Goal: Entertainment & Leisure: Consume media (video, audio)

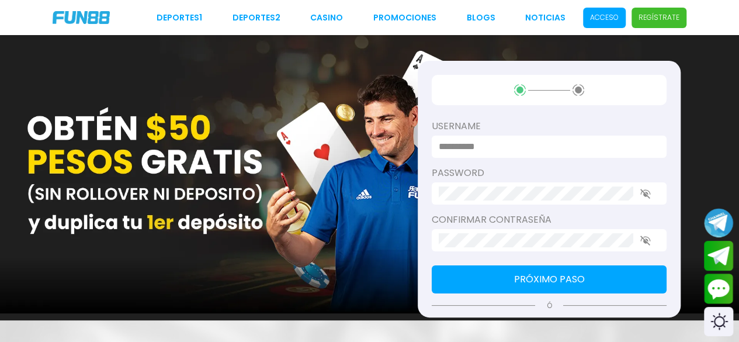
click at [465, 145] on input at bounding box center [545, 147] width 214 height 14
type input "*********"
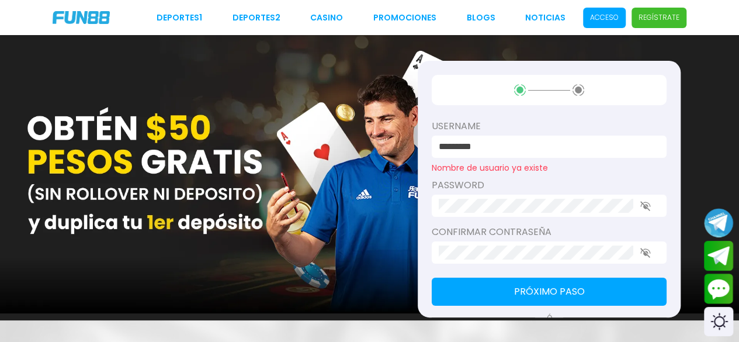
click at [599, 15] on p "Acceso" at bounding box center [604, 17] width 29 height 11
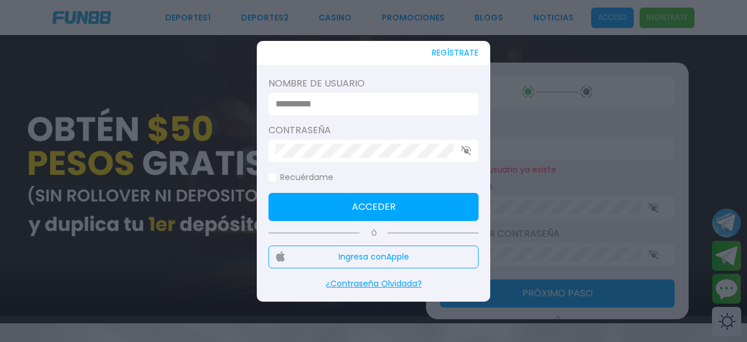
click at [405, 98] on input at bounding box center [370, 104] width 189 height 14
type input "*********"
click at [347, 206] on button "Acceder" at bounding box center [374, 207] width 210 height 28
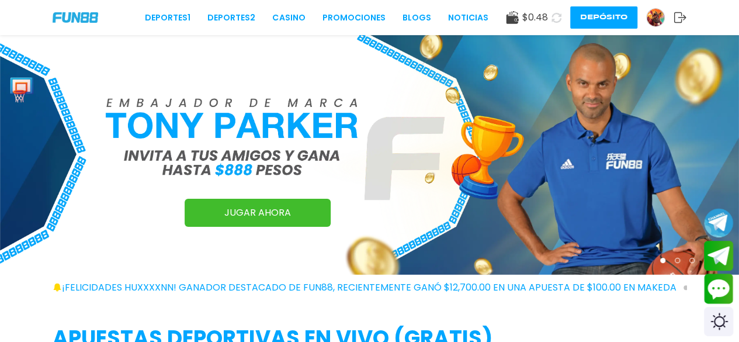
click at [596, 22] on button "Depósito" at bounding box center [603, 17] width 67 height 22
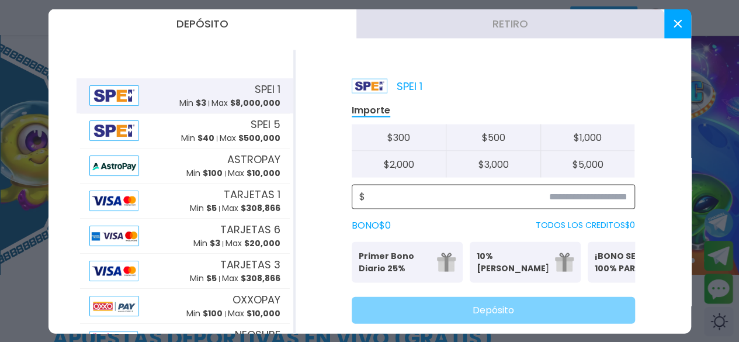
click at [604, 199] on input at bounding box center [496, 196] width 262 height 14
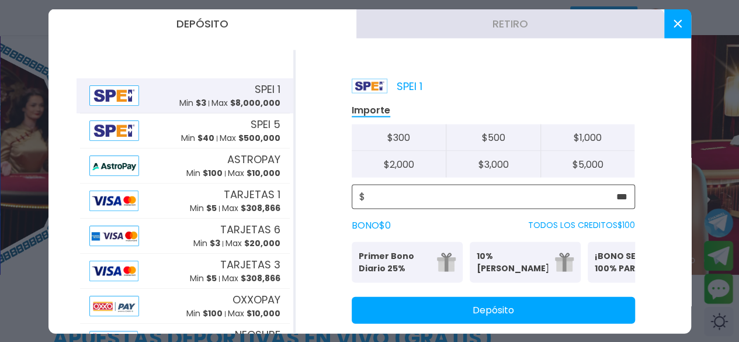
type input "***"
click at [573, 323] on button "Depósito" at bounding box center [492, 309] width 283 height 27
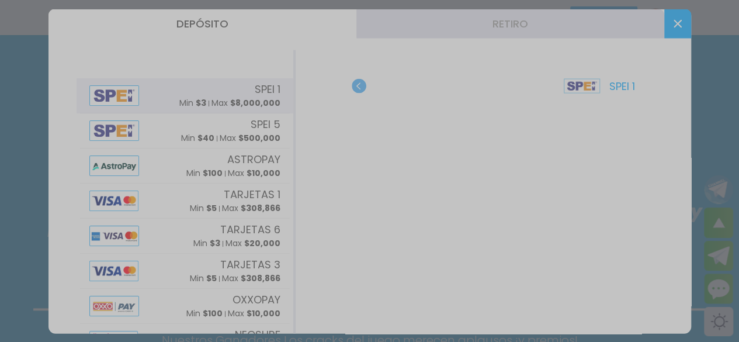
scroll to position [560, 0]
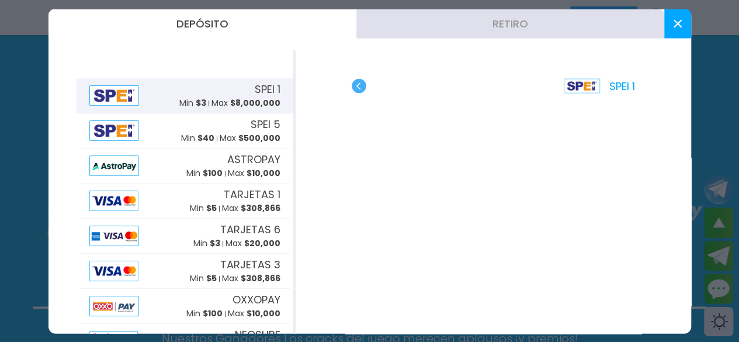
click at [684, 22] on button at bounding box center [677, 23] width 27 height 29
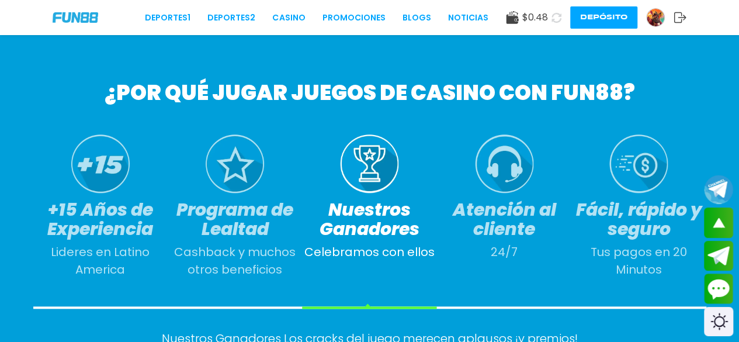
click at [556, 11] on button at bounding box center [556, 17] width 19 height 19
click at [285, 17] on link "CASINO" at bounding box center [285, 18] width 33 height 12
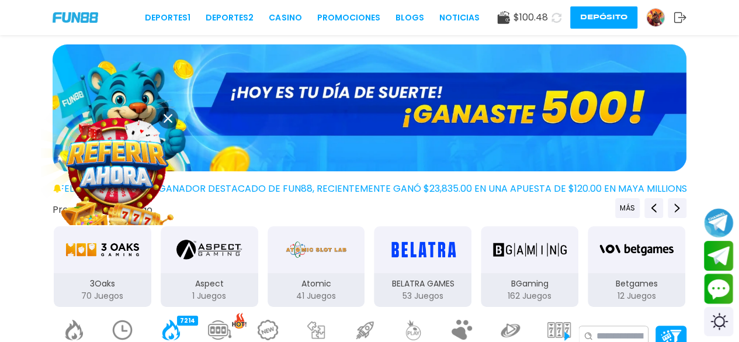
click at [168, 120] on use at bounding box center [167, 118] width 9 height 9
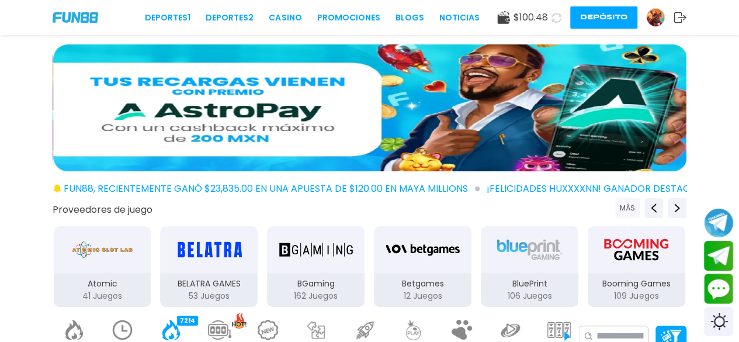
click at [631, 210] on button "MÁS" at bounding box center [627, 208] width 25 height 20
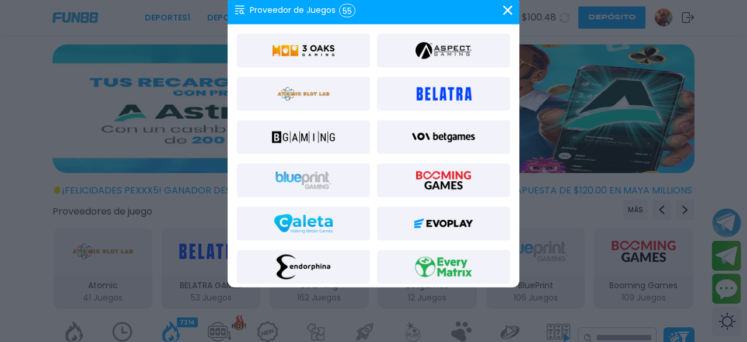
click at [316, 57] on img at bounding box center [303, 50] width 63 height 28
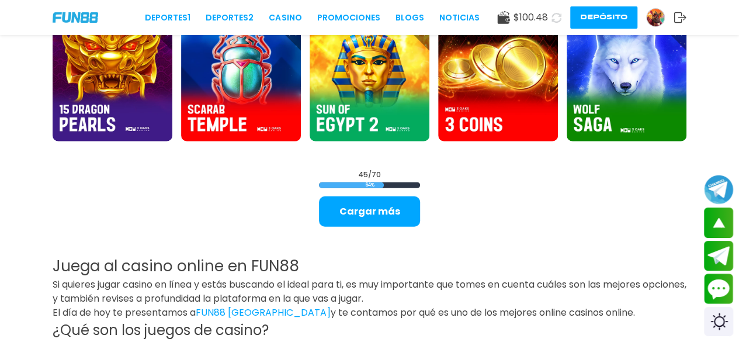
scroll to position [1373, 0]
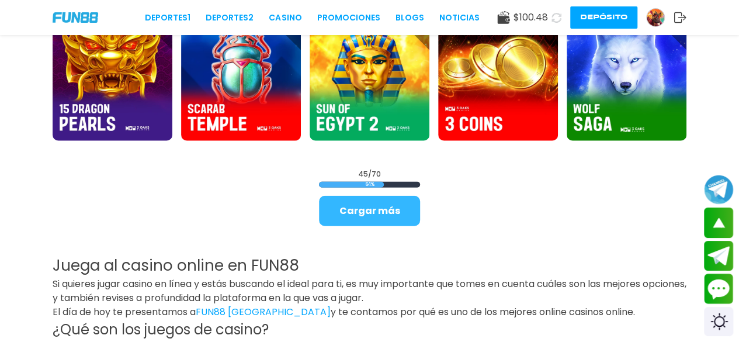
click at [360, 210] on button "Cargar más" at bounding box center [369, 211] width 101 height 30
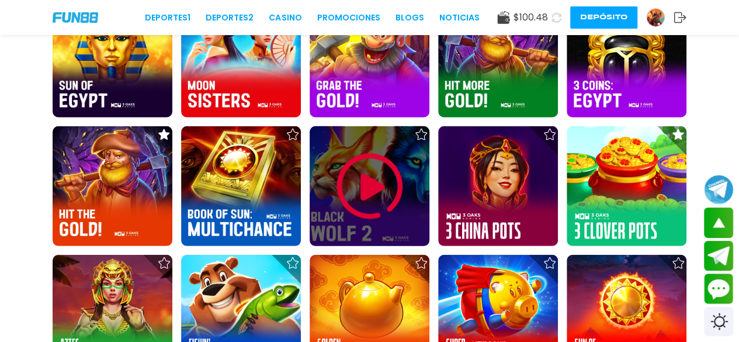
scroll to position [1654, 0]
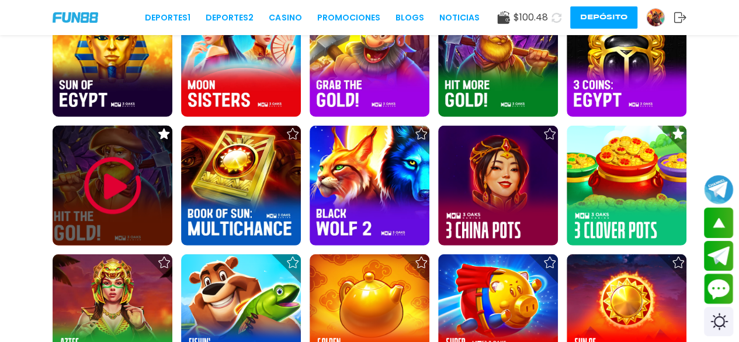
click at [114, 200] on img at bounding box center [113, 186] width 70 height 70
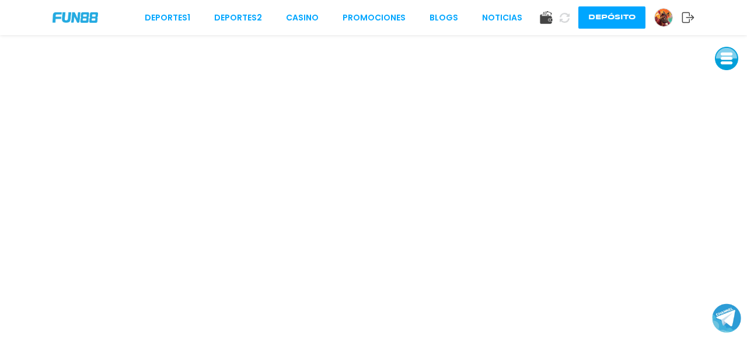
click at [726, 61] on button at bounding box center [726, 58] width 23 height 23
click at [729, 134] on button at bounding box center [726, 137] width 23 height 23
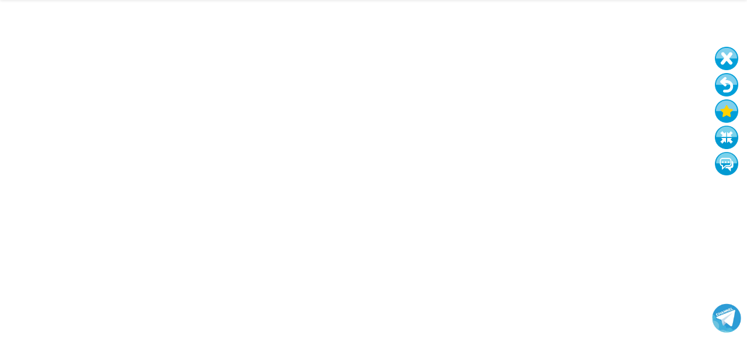
click at [715, 126] on button at bounding box center [726, 137] width 23 height 23
click at [729, 144] on button at bounding box center [726, 137] width 23 height 23
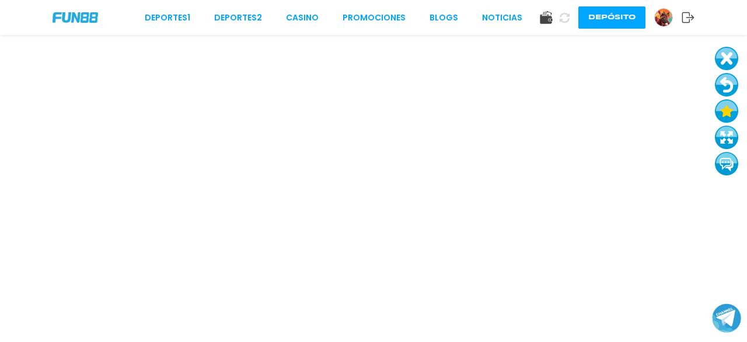
click at [729, 144] on button at bounding box center [726, 137] width 23 height 23
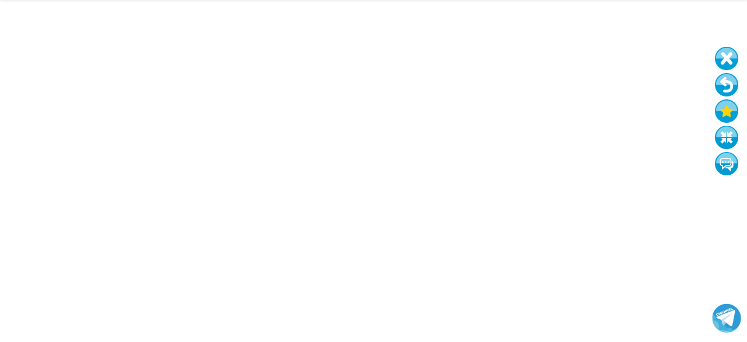
click at [715, 126] on button at bounding box center [726, 137] width 23 height 23
